Goal: Find specific page/section: Find specific page/section

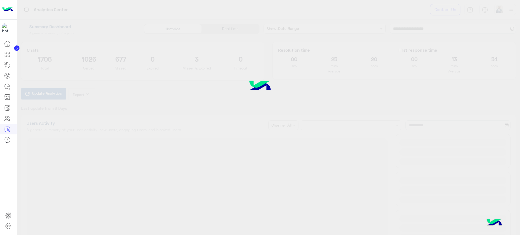
type input "**********"
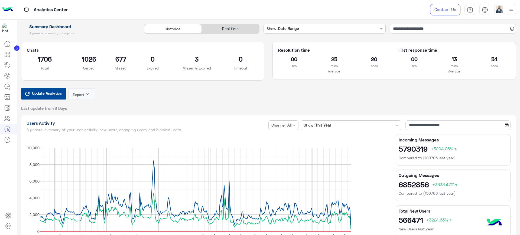
type input "**********"
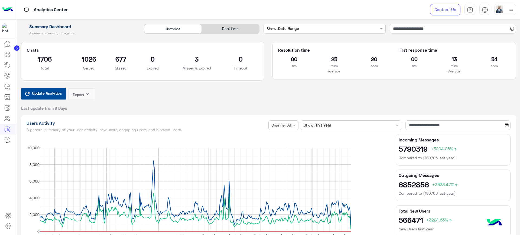
type input "**********"
